Goal: Navigation & Orientation: Find specific page/section

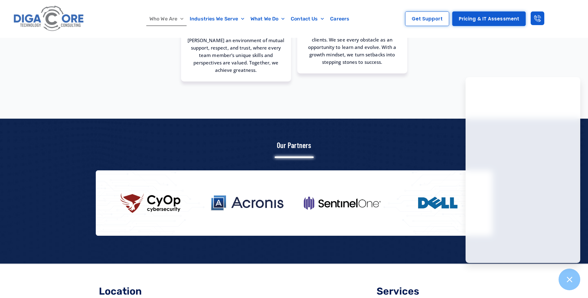
scroll to position [782, 0]
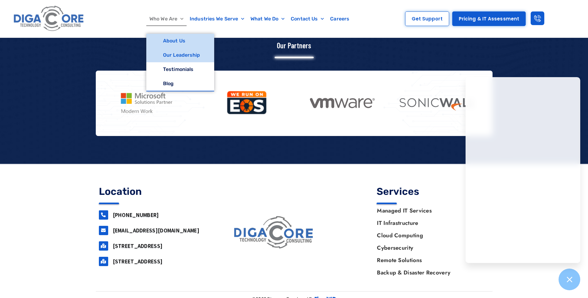
click at [176, 53] on link "Our Leadership" at bounding box center [180, 55] width 68 height 14
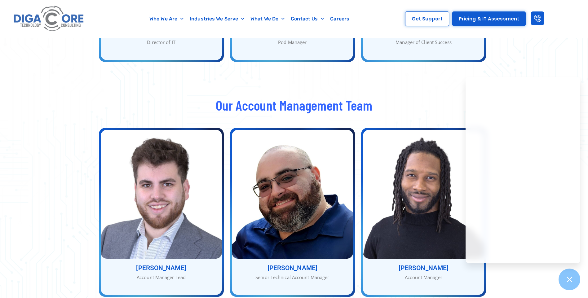
scroll to position [930, 0]
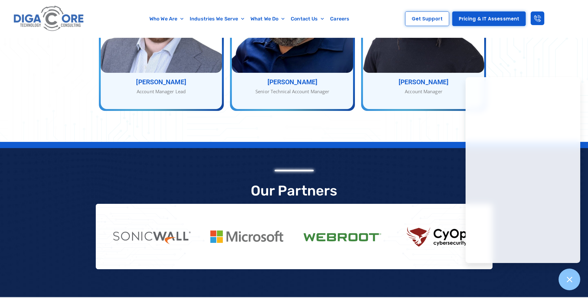
click at [536, 71] on div "Our Account Management Team [PERSON_NAME] Account Manager Lead [PERSON_NAME] Ac…" at bounding box center [294, 24] width 588 height 235
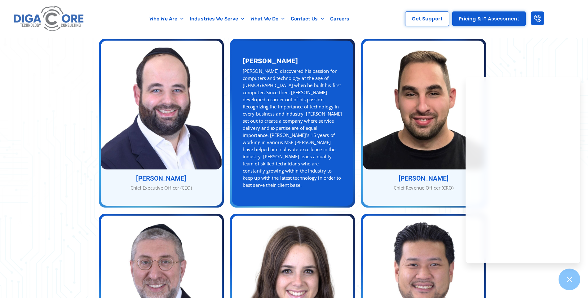
scroll to position [155, 0]
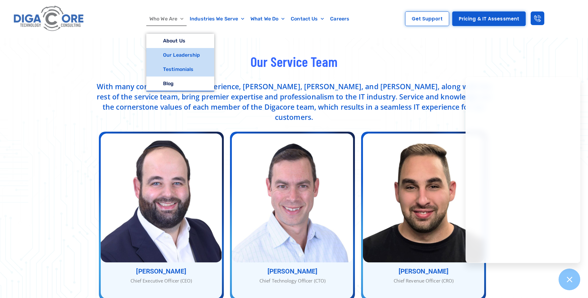
click at [177, 64] on link "Testimonials" at bounding box center [180, 69] width 68 height 14
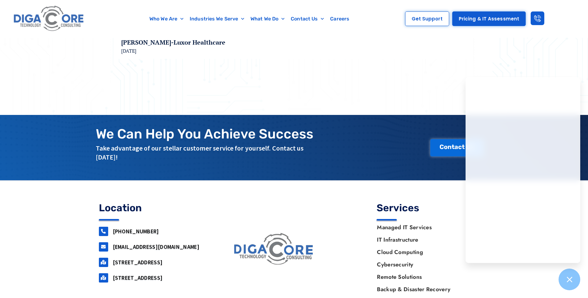
scroll to position [93, 0]
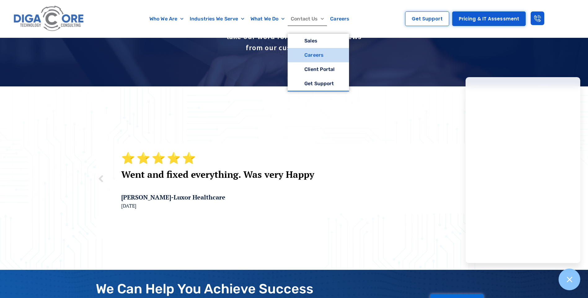
click at [313, 55] on link "Careers" at bounding box center [318, 55] width 61 height 14
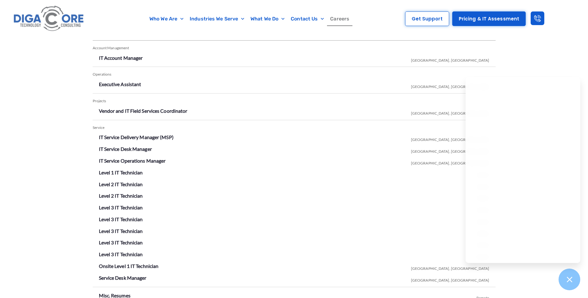
scroll to position [1178, 0]
